Goal: Transaction & Acquisition: Obtain resource

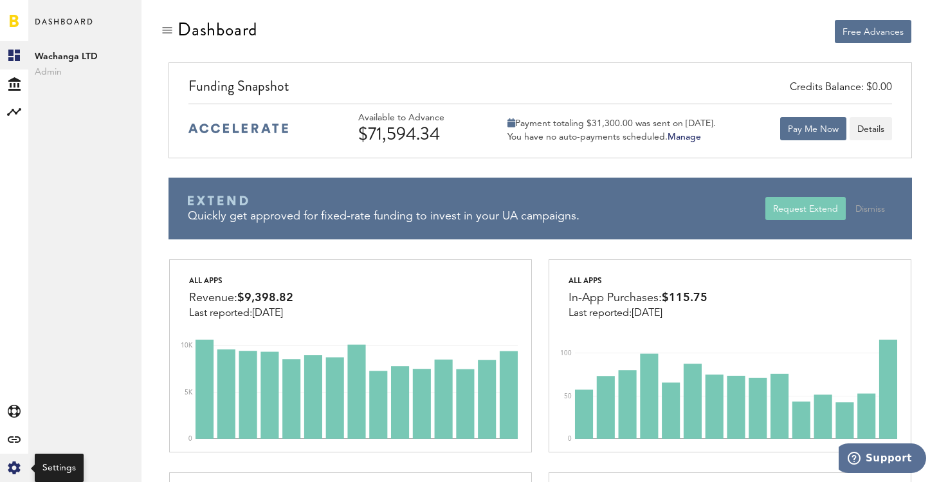
click at [14, 465] on icon "Created with Sketch." at bounding box center [14, 467] width 13 height 13
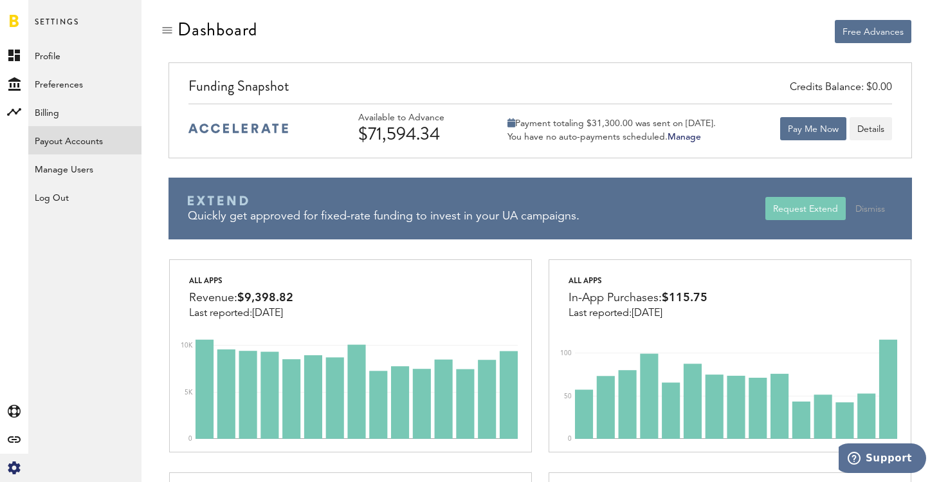
click at [91, 141] on link "Payout Accounts" at bounding box center [84, 140] width 113 height 28
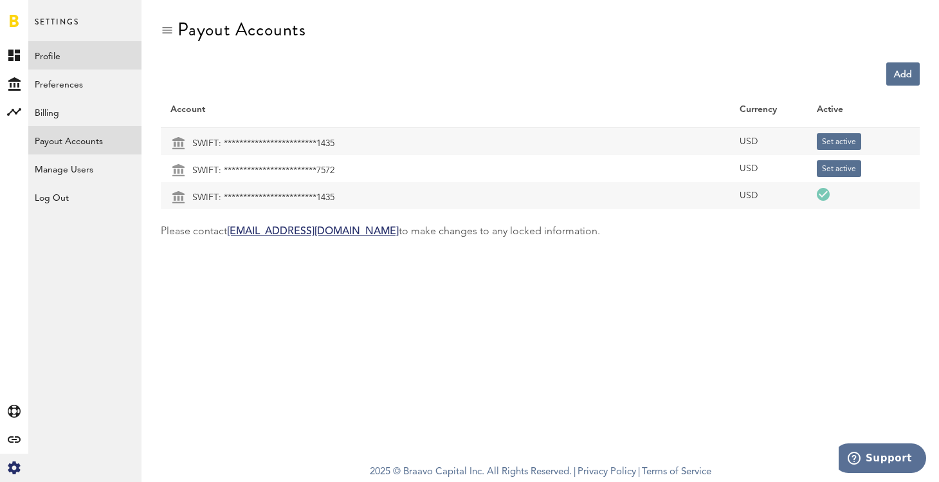
click at [56, 55] on link "Profile" at bounding box center [84, 55] width 113 height 28
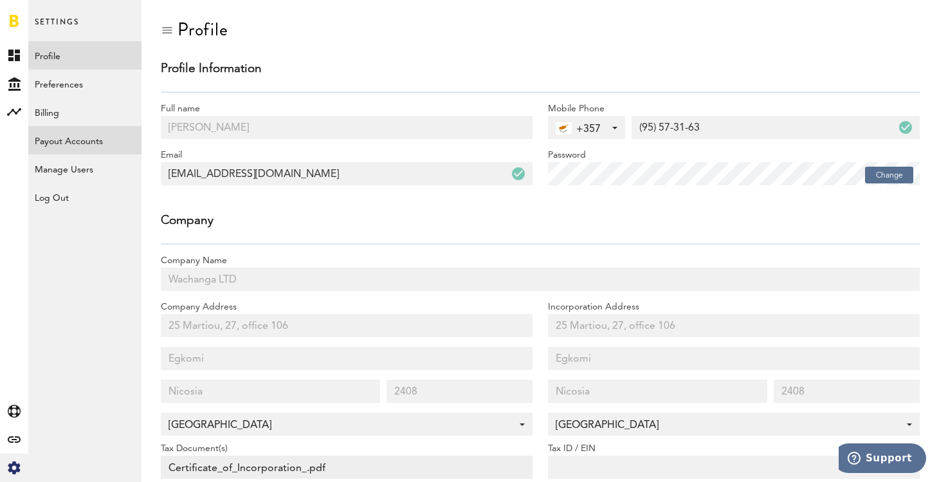
click at [80, 139] on link "Payout Accounts" at bounding box center [84, 140] width 113 height 28
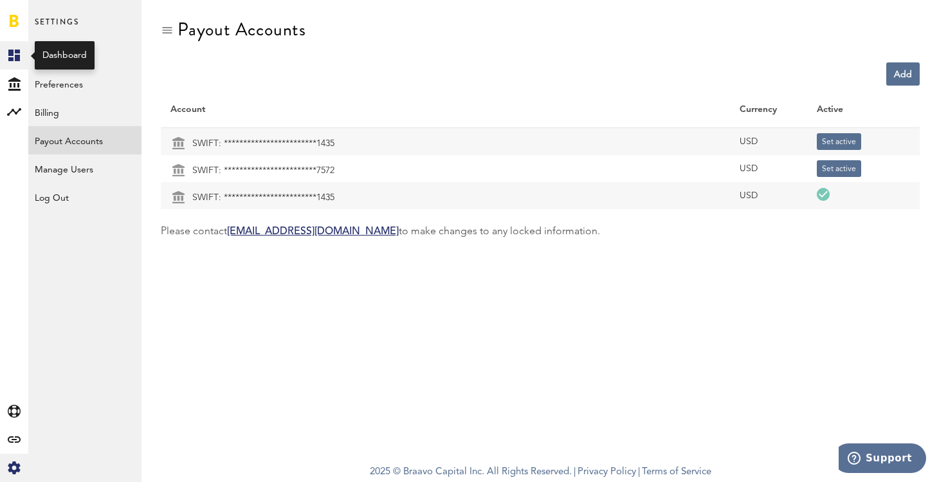
click at [14, 60] on rect at bounding box center [13, 55] width 15 height 15
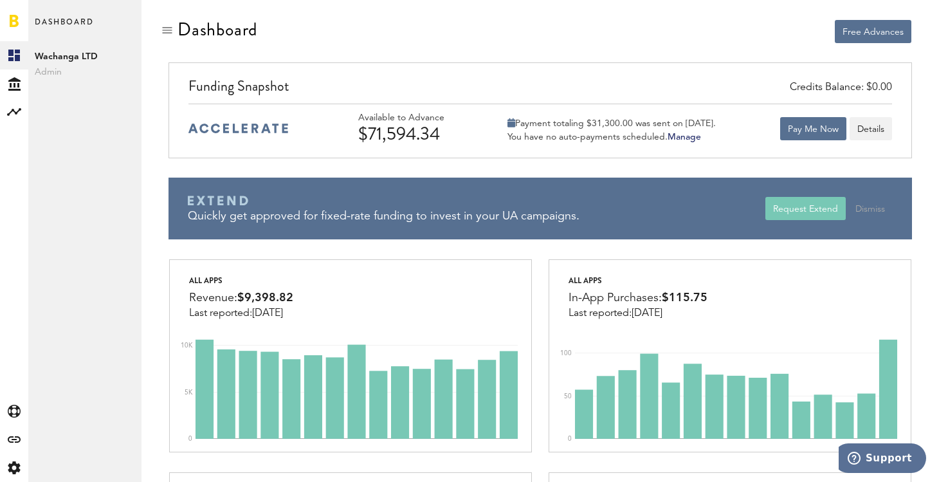
click at [778, 128] on div "Available to Advance $71,594.34 Payment totaling $31,300.00 was sent on Septemb…" at bounding box center [625, 129] width 534 height 32
click at [798, 128] on button "Pay Me Now" at bounding box center [813, 128] width 66 height 23
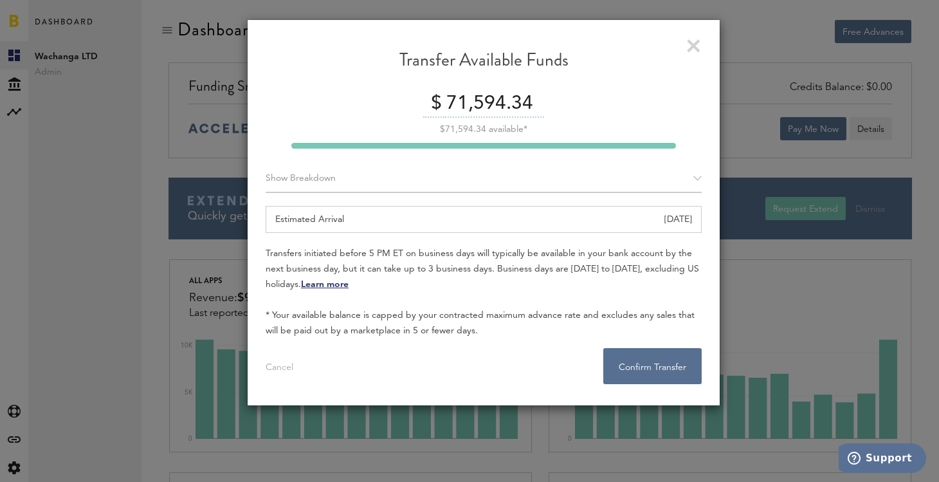
click at [510, 100] on input "71,594.34" at bounding box center [493, 104] width 101 height 27
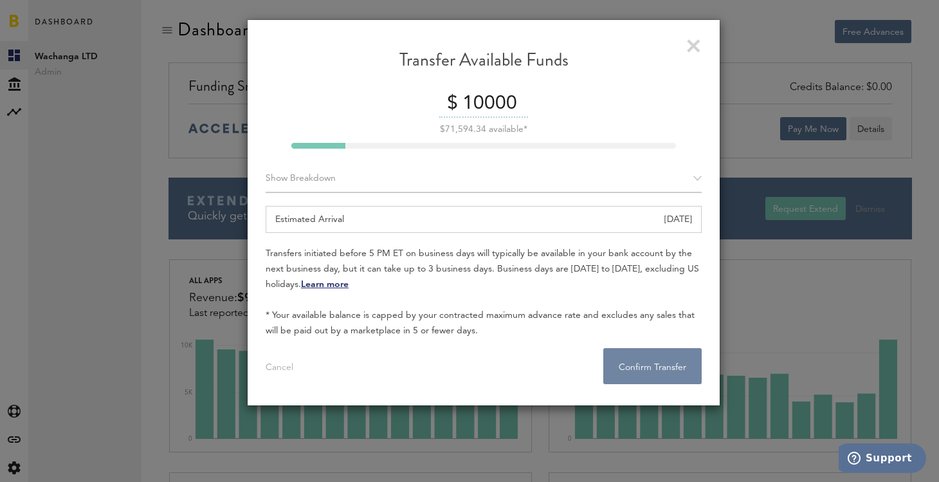
type input "10000"
click at [651, 367] on button "Confirm Transfer . . ." at bounding box center [652, 366] width 98 height 36
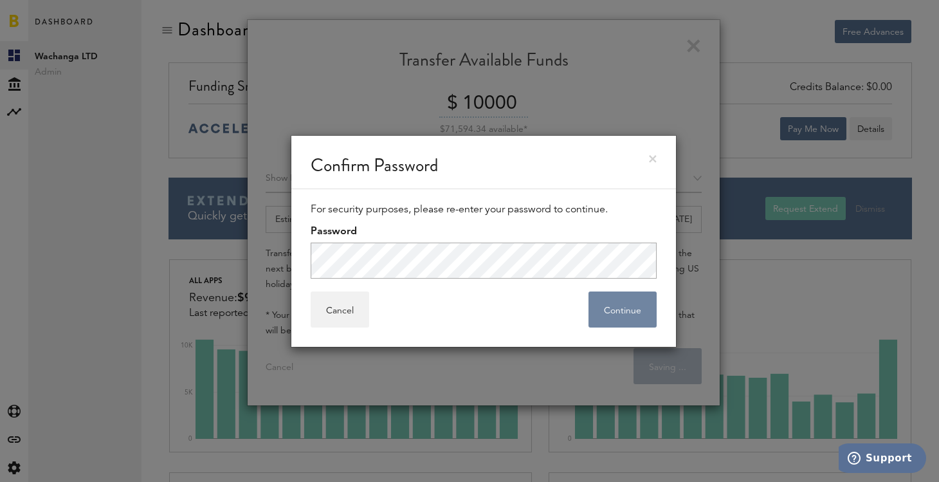
click at [611, 309] on button "Continue" at bounding box center [623, 309] width 68 height 36
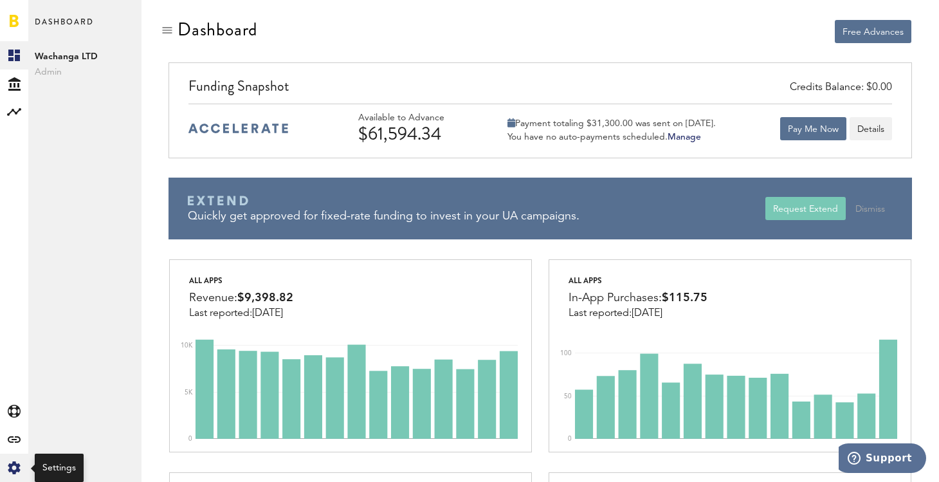
click at [17, 466] on icon at bounding box center [14, 467] width 12 height 13
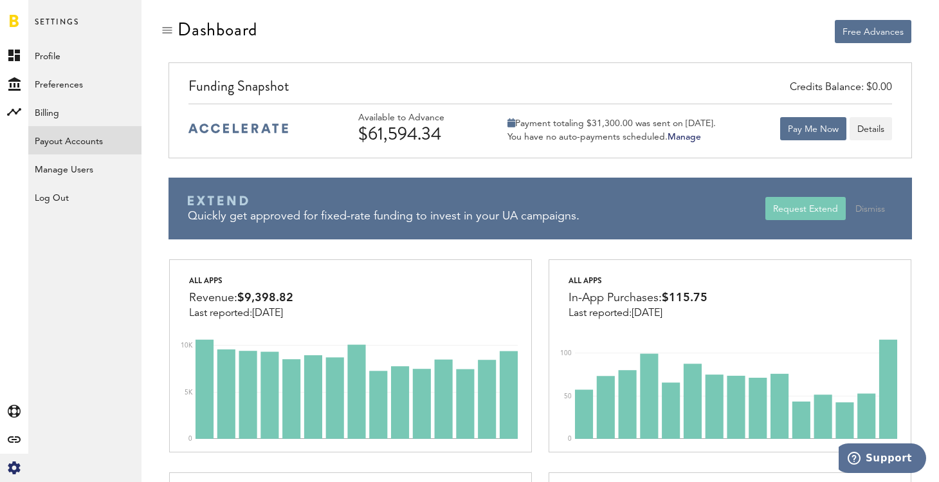
click at [93, 136] on link "Payout Accounts" at bounding box center [84, 140] width 113 height 28
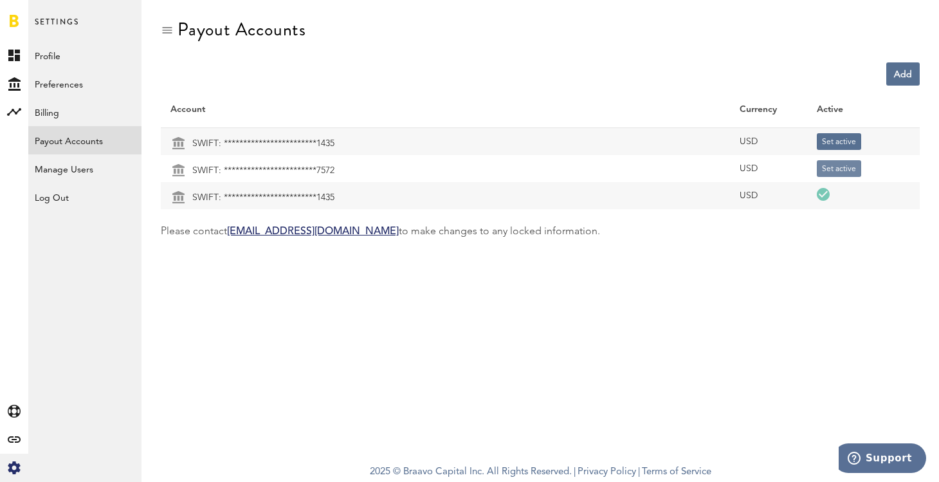
click at [832, 165] on button "Set active" at bounding box center [839, 168] width 44 height 17
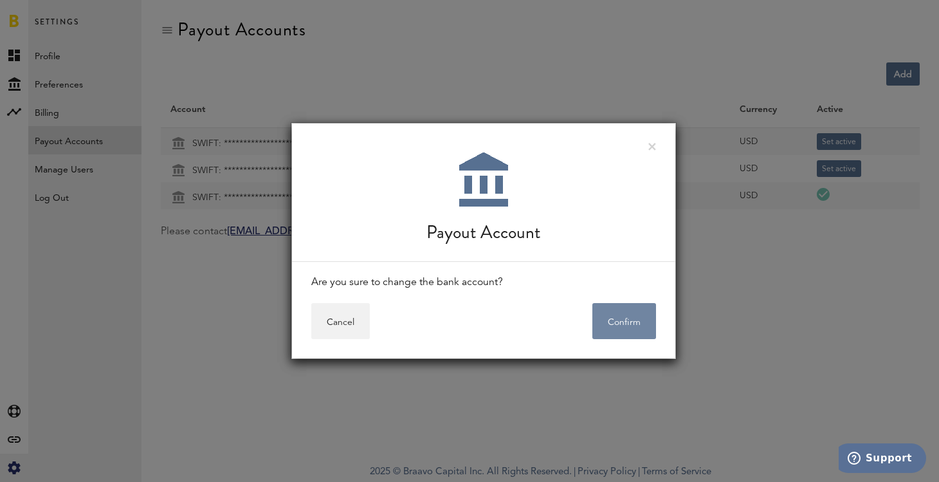
click at [614, 331] on button "Confirm" at bounding box center [625, 321] width 64 height 36
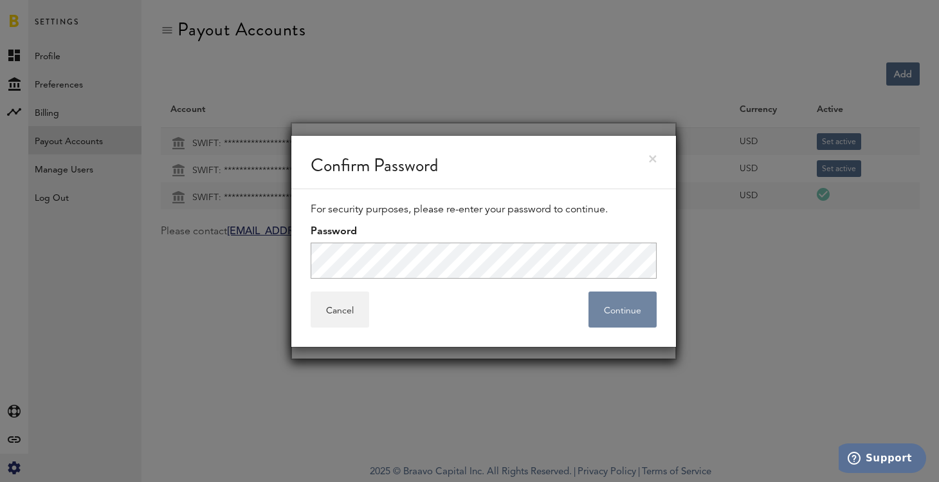
click at [631, 314] on button "Continue" at bounding box center [623, 309] width 68 height 36
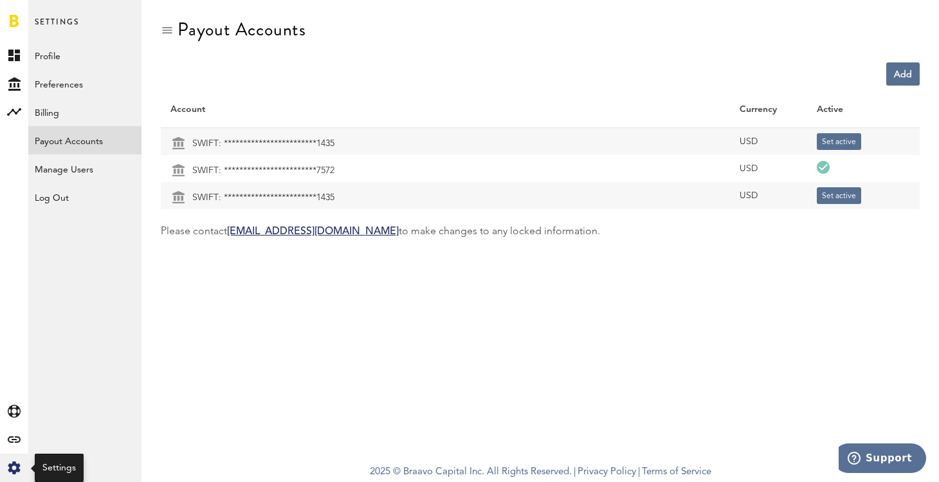
click at [12, 461] on div "Created with Sketch." at bounding box center [14, 468] width 28 height 28
click at [15, 53] on rect at bounding box center [13, 55] width 15 height 15
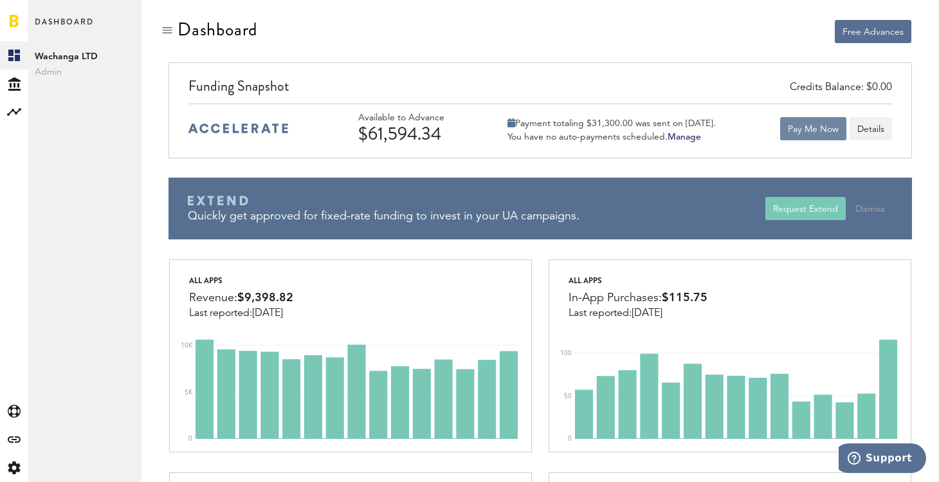
click at [814, 129] on button "Pay Me Now" at bounding box center [813, 128] width 66 height 23
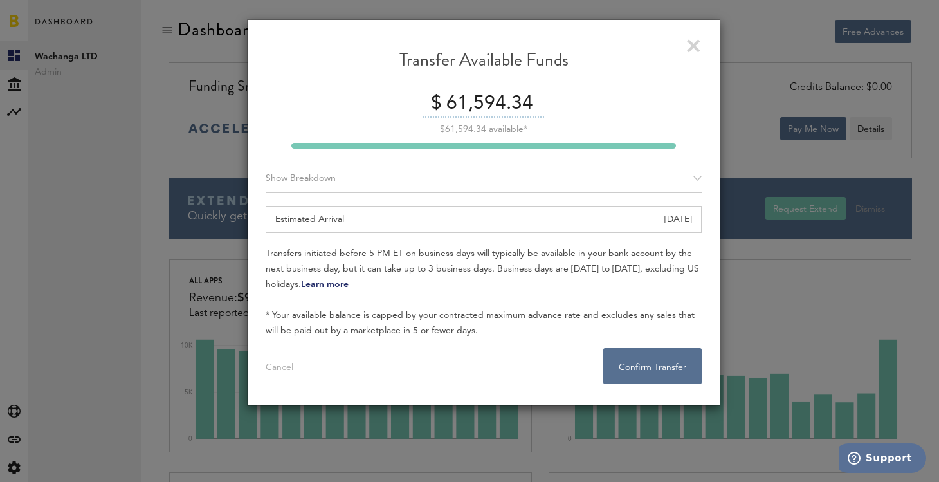
click at [488, 102] on input "61,594.34" at bounding box center [493, 104] width 101 height 27
type input "61,500"
click at [657, 372] on button "Confirm Transfer . . ." at bounding box center [652, 366] width 98 height 36
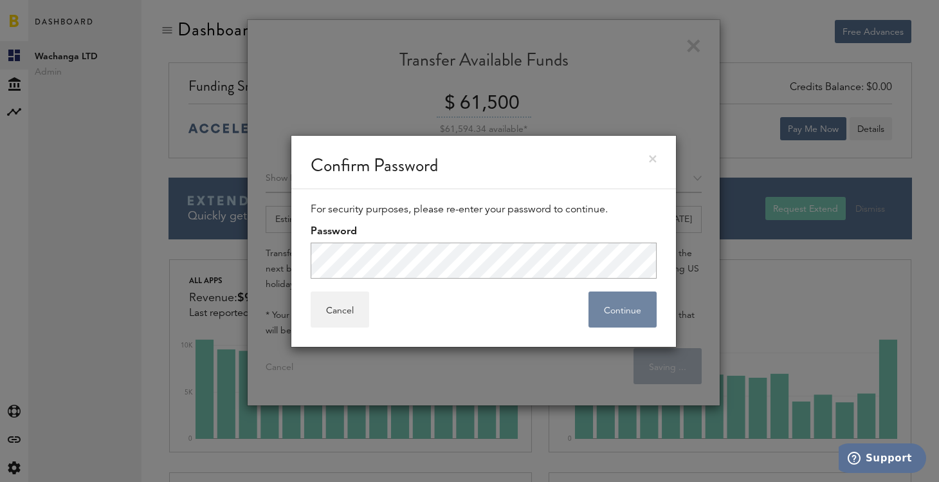
click at [621, 310] on button "Continue" at bounding box center [623, 309] width 68 height 36
